Goal: Use online tool/utility: Utilize a website feature to perform a specific function

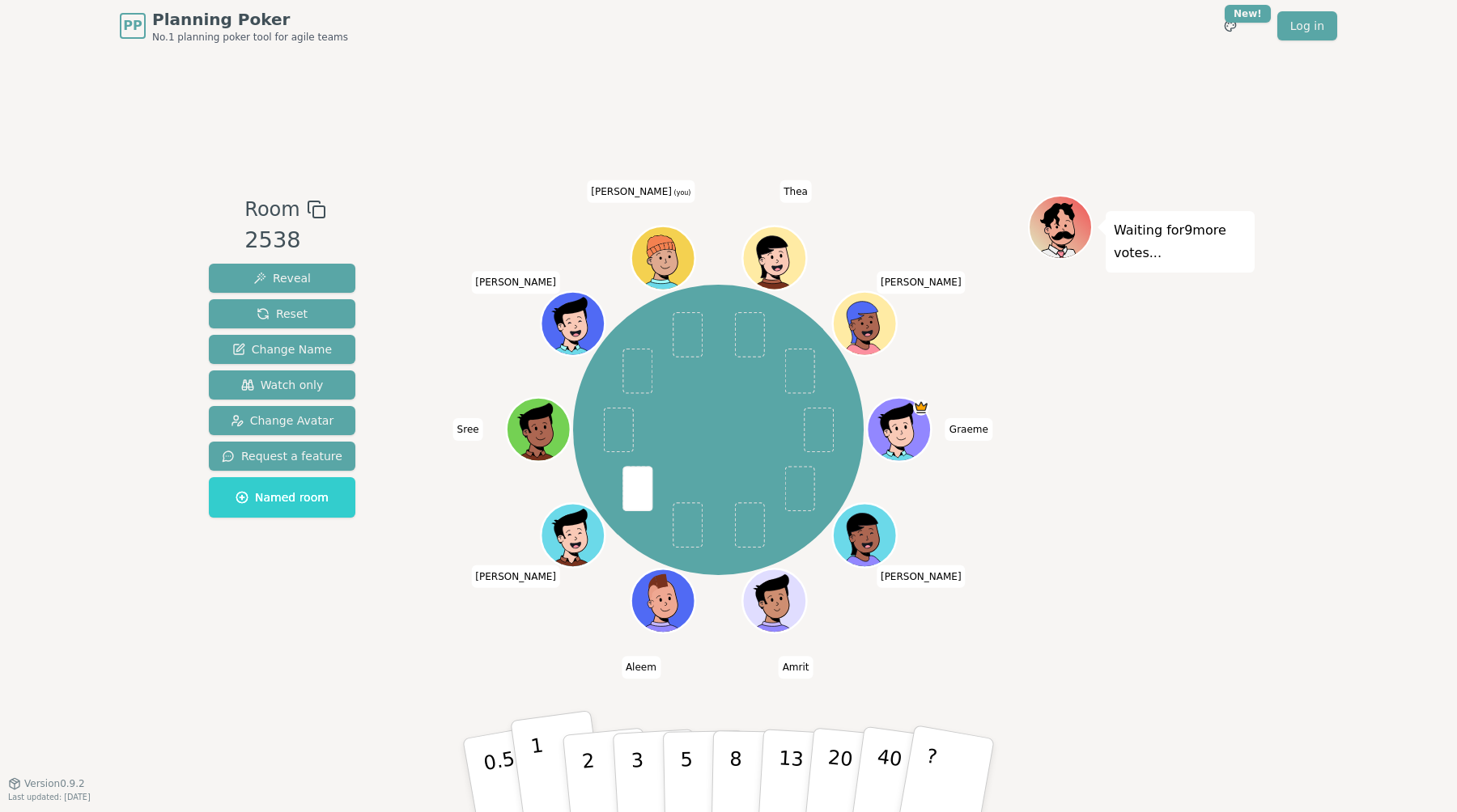
click at [531, 752] on p "1" at bounding box center [542, 778] width 25 height 89
click at [529, 767] on button "1" at bounding box center [558, 775] width 96 height 131
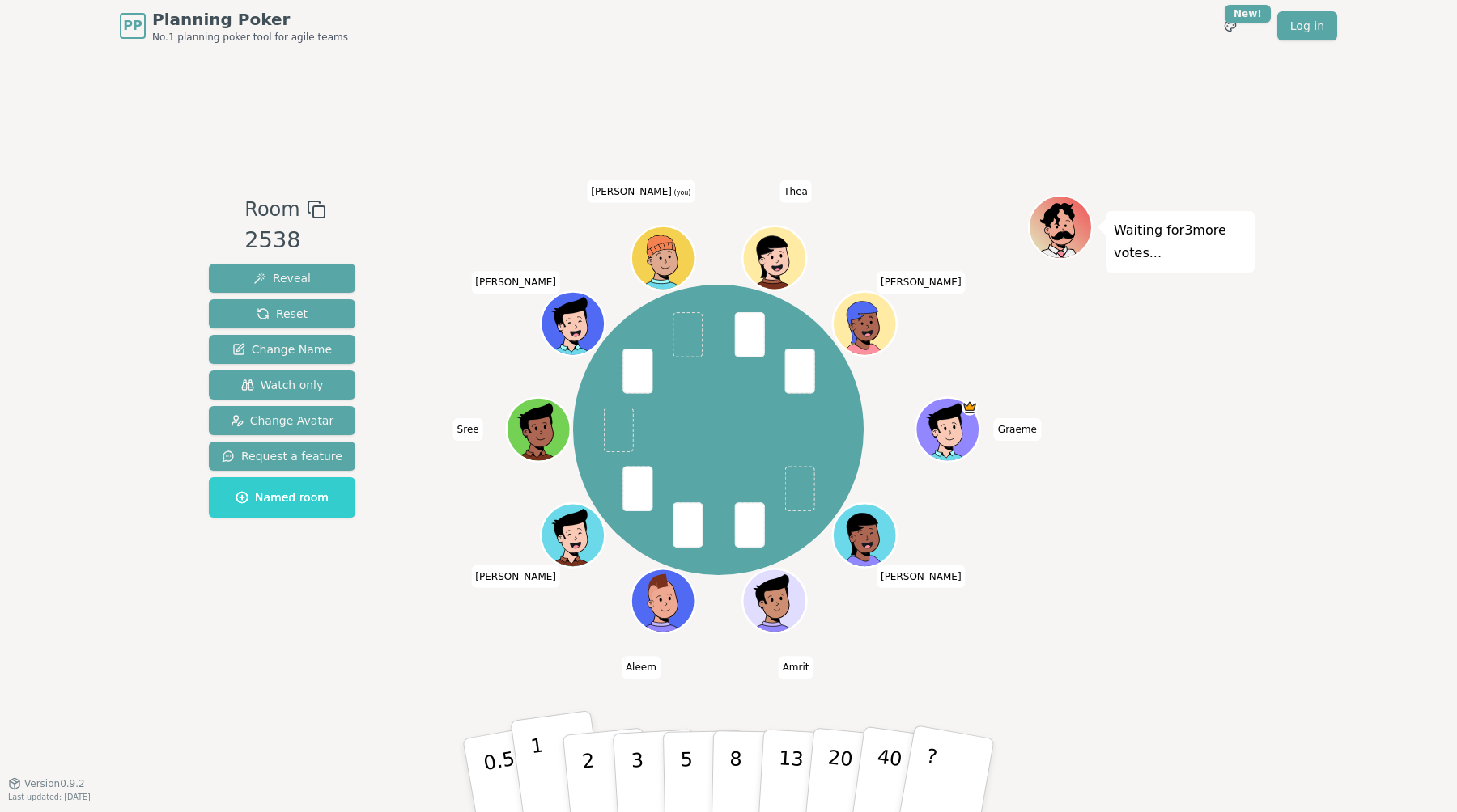
click at [540, 763] on p "1" at bounding box center [542, 778] width 25 height 89
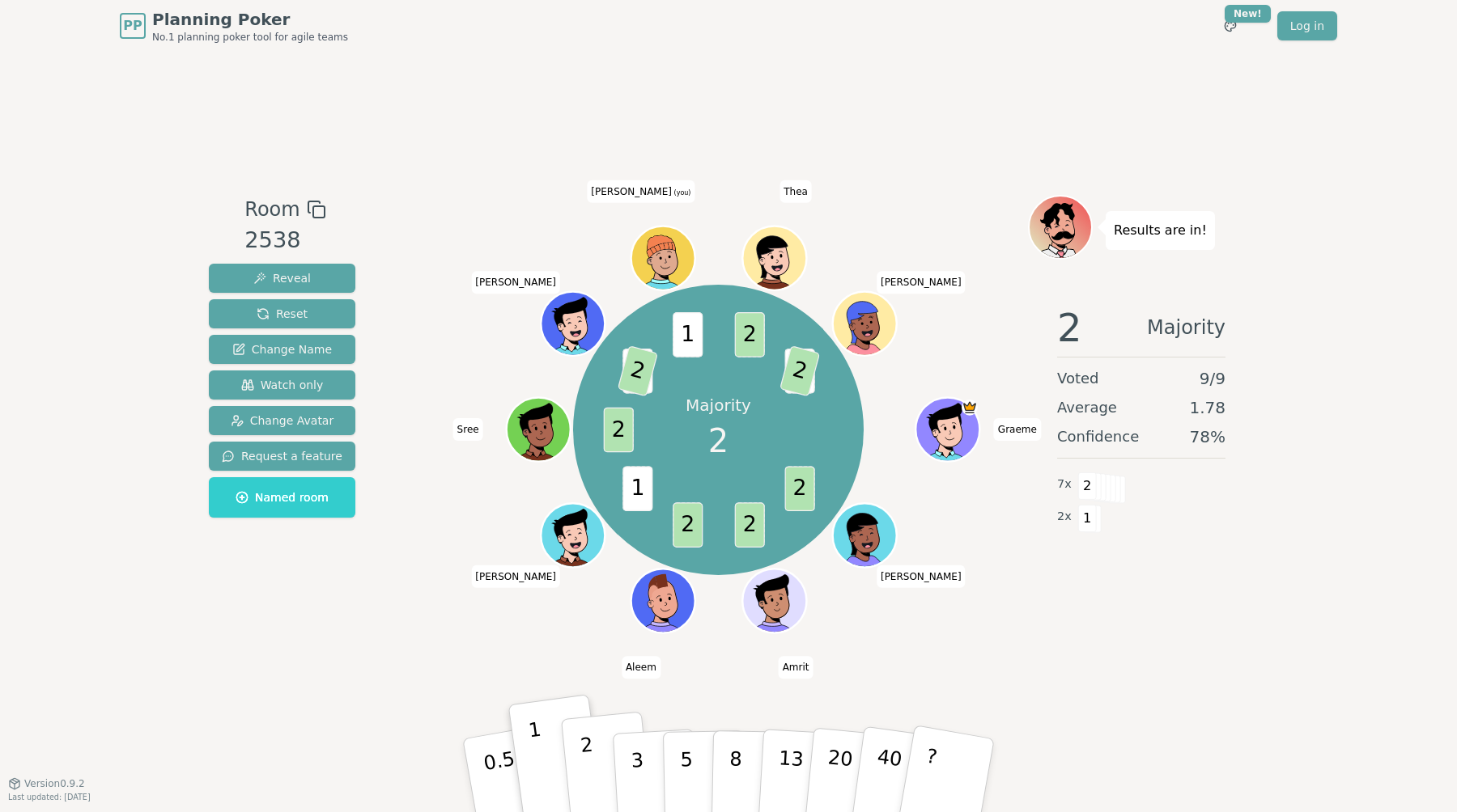
click at [588, 750] on p "2" at bounding box center [589, 778] width 21 height 89
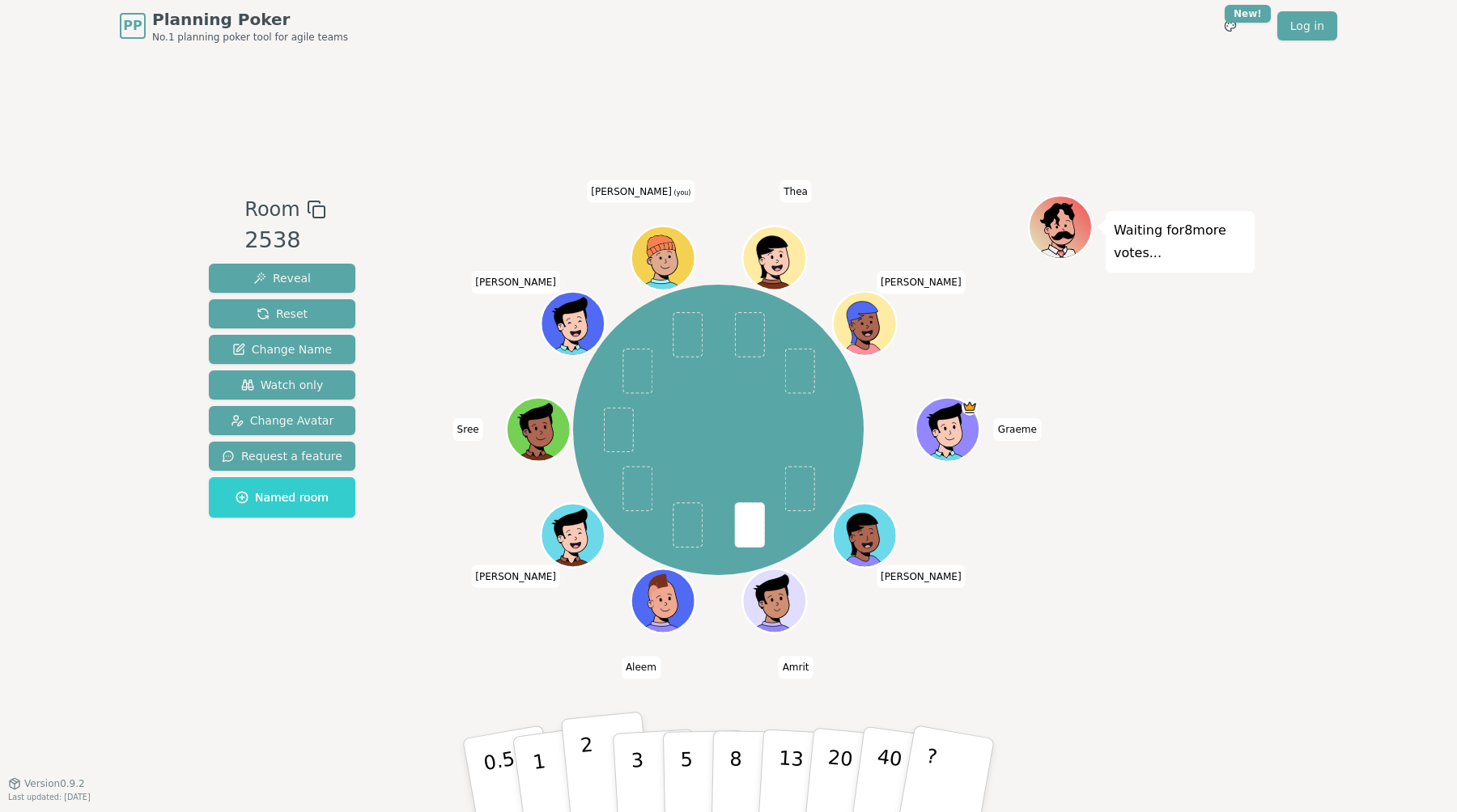
click at [599, 758] on button "2" at bounding box center [607, 775] width 92 height 129
click at [645, 752] on button "3" at bounding box center [656, 775] width 89 height 126
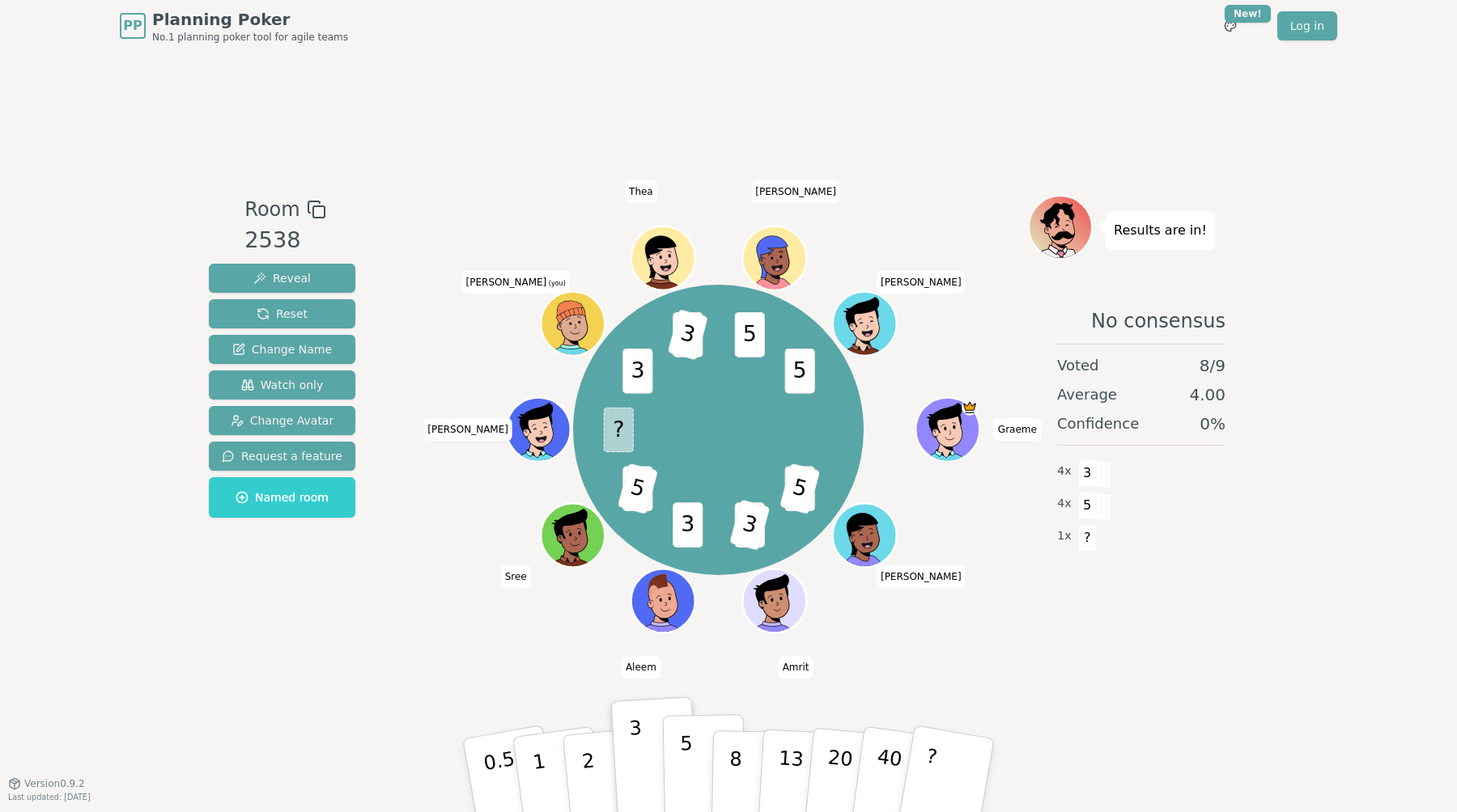
click at [684, 764] on p "5" at bounding box center [686, 775] width 14 height 88
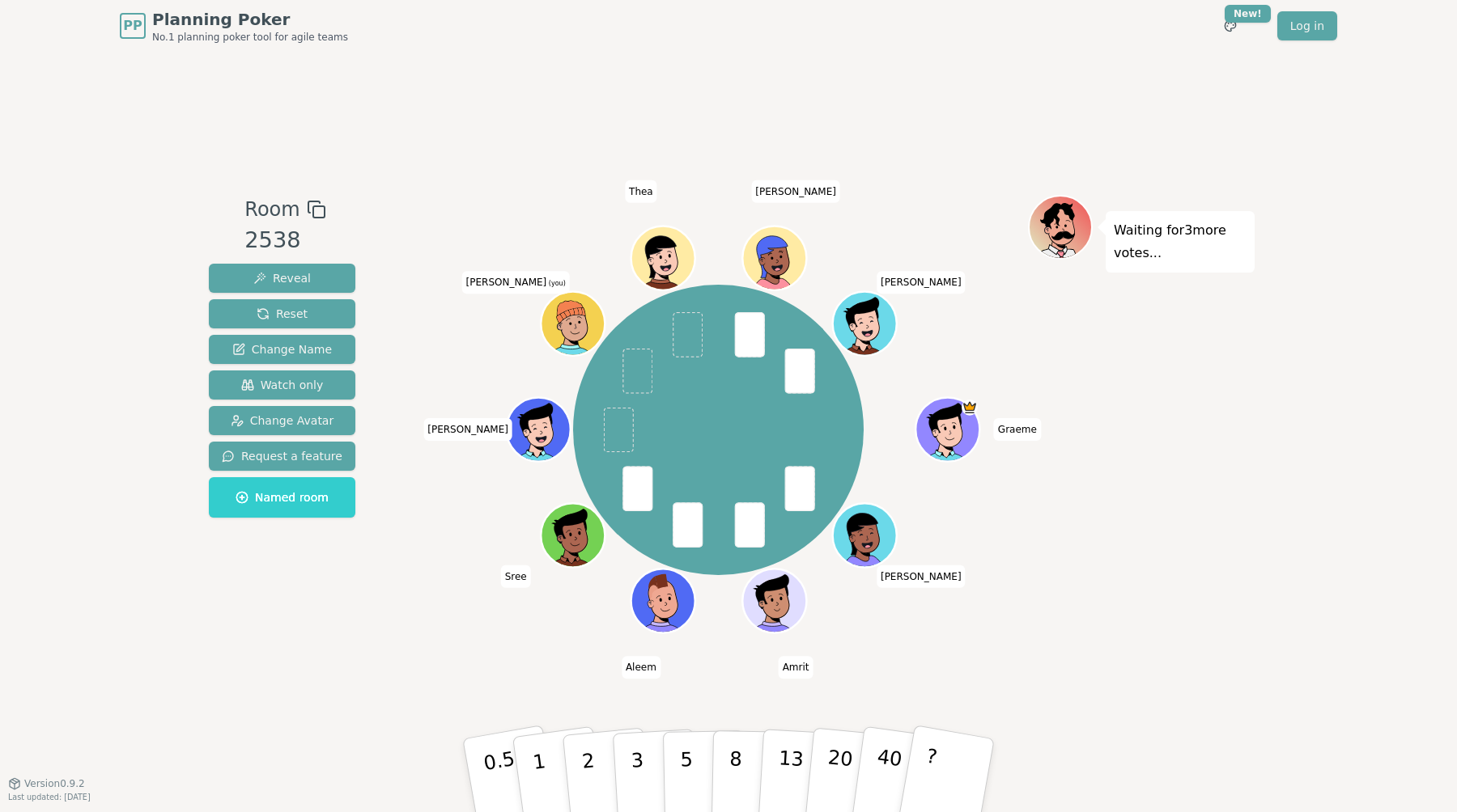
click at [556, 686] on div "Room 2538 Reveal Reset Change Name Watch only Change Avatar Request a feature N…" at bounding box center [728, 417] width 1052 height 731
click at [632, 743] on p "3" at bounding box center [638, 777] width 18 height 89
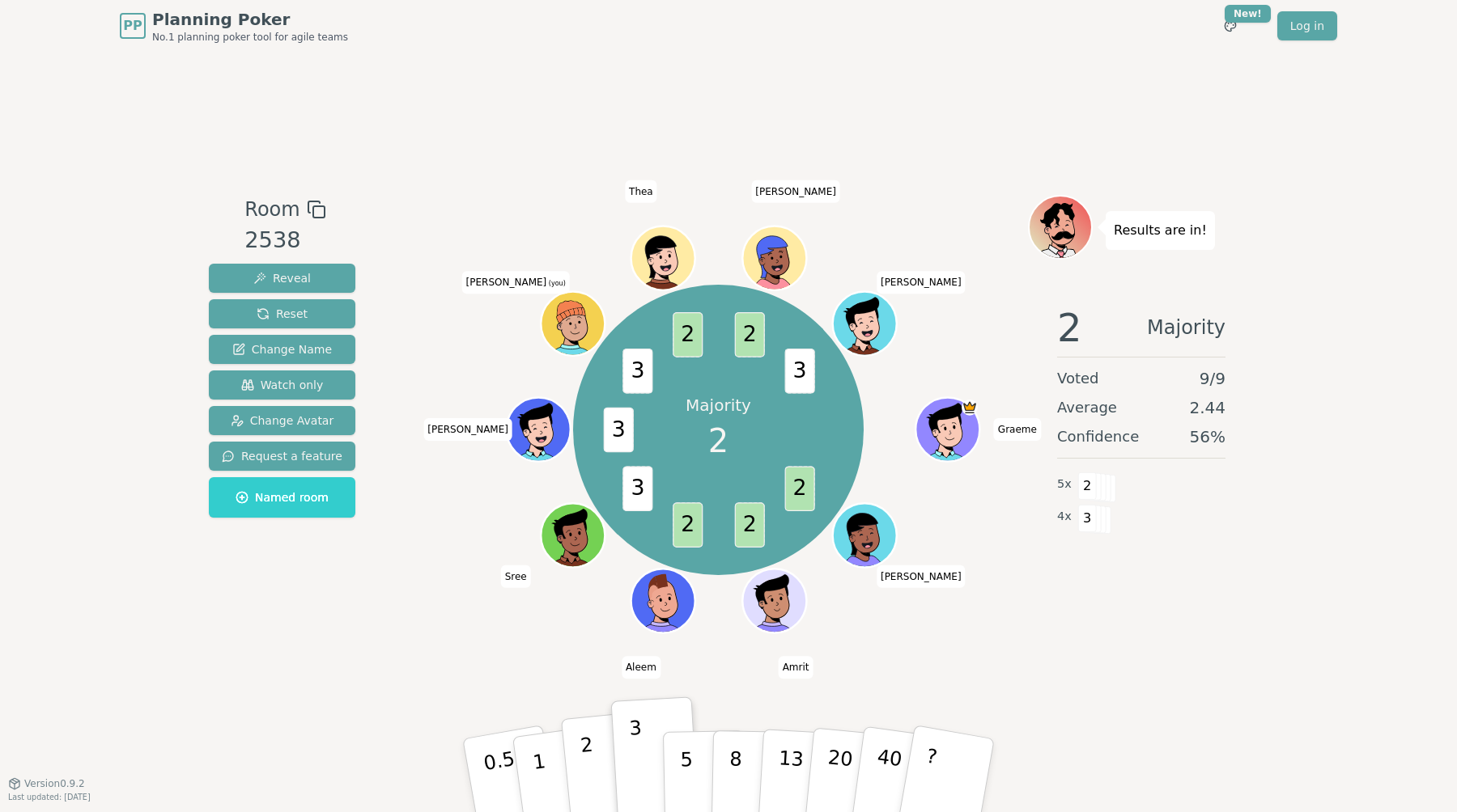
click at [588, 746] on p "2" at bounding box center [589, 778] width 21 height 89
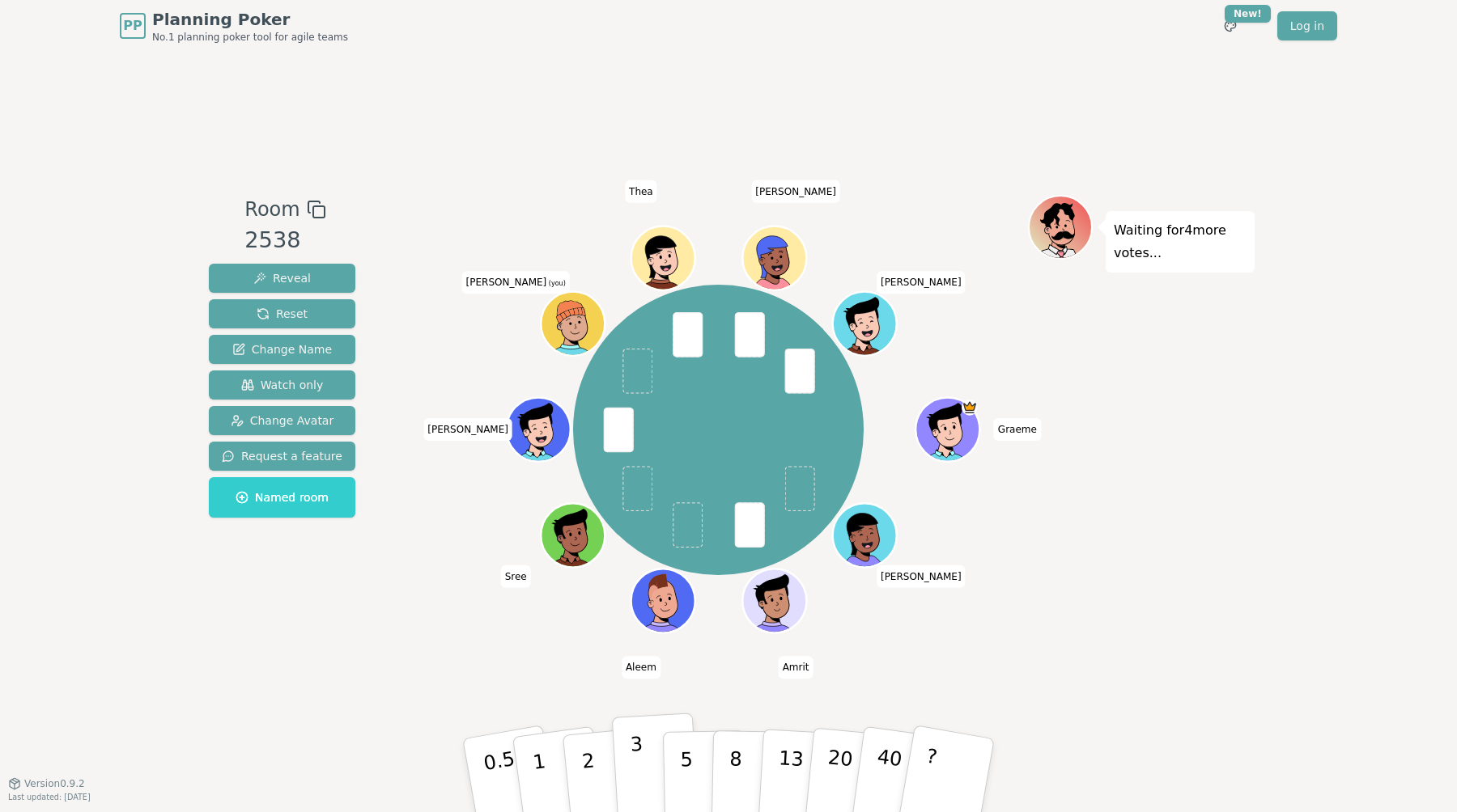
click at [638, 752] on p "3" at bounding box center [638, 777] width 18 height 89
click at [594, 760] on button "2" at bounding box center [607, 775] width 92 height 129
click at [599, 755] on button "2" at bounding box center [607, 775] width 92 height 129
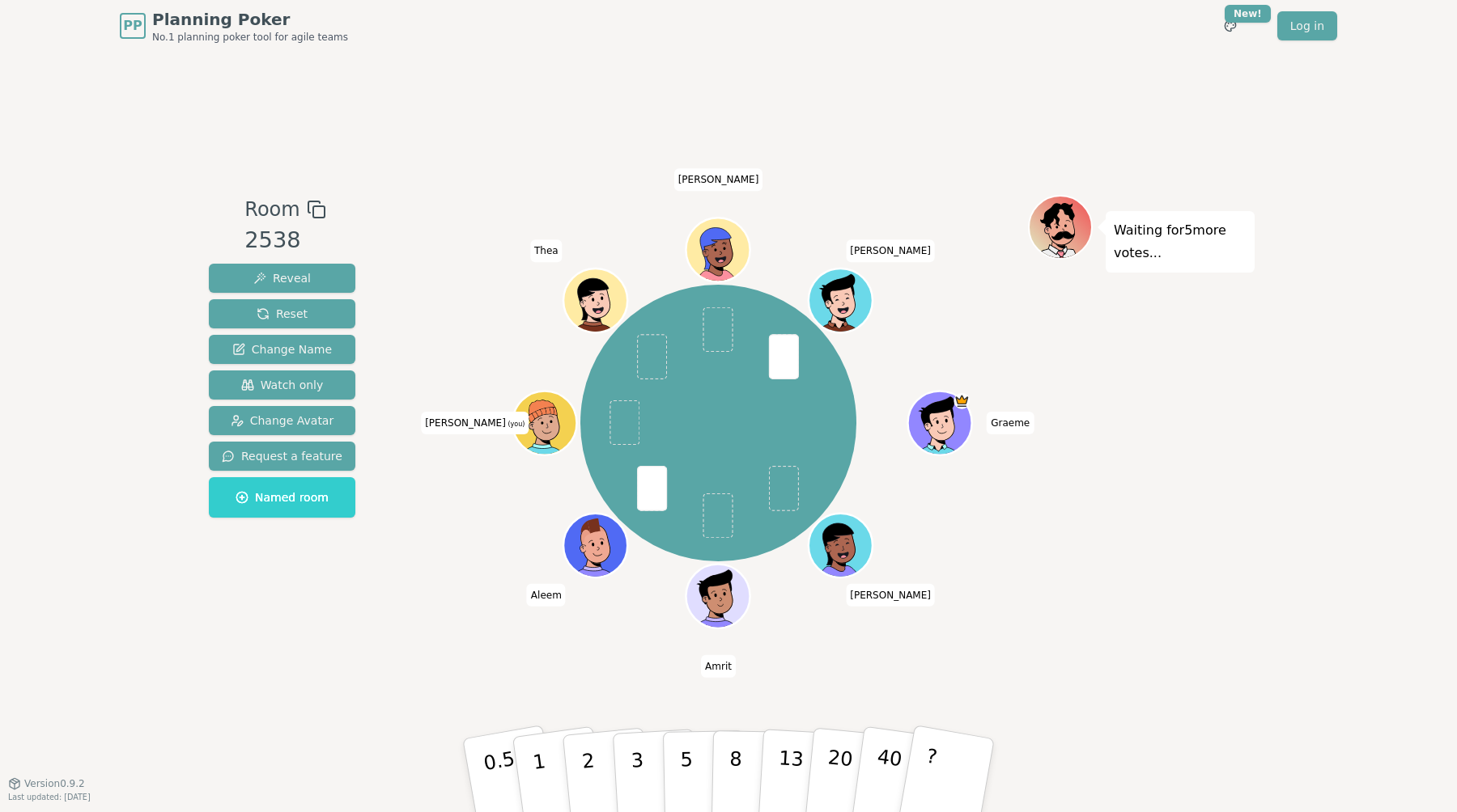
click at [431, 158] on div "Room 2538 Reveal Reset Change Name Watch only Change Avatar Request a feature N…" at bounding box center [728, 417] width 1052 height 731
